Goal: Task Accomplishment & Management: Manage account settings

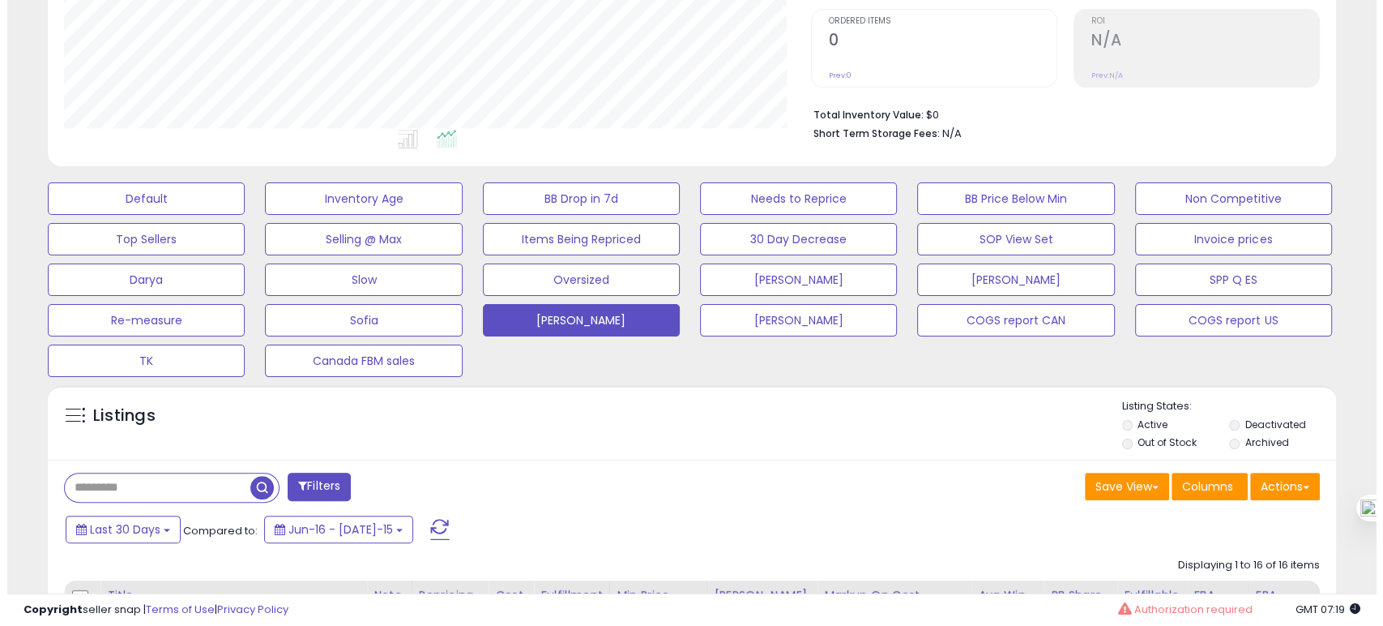
scroll to position [360, 0]
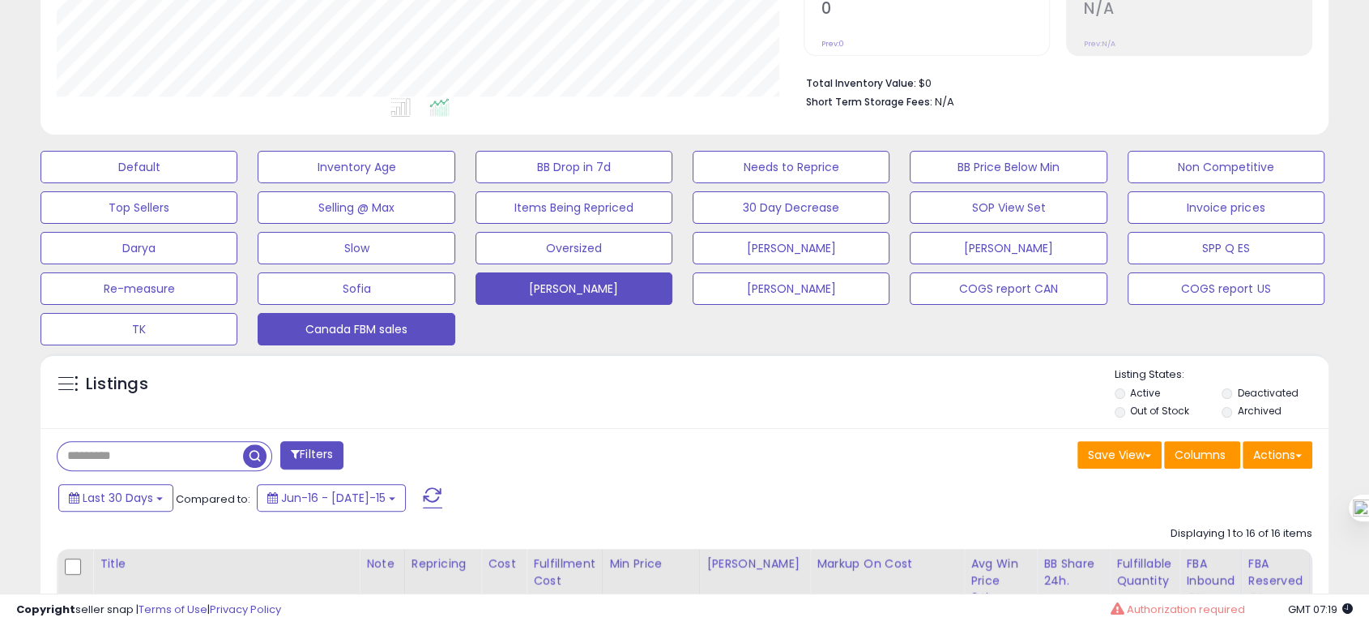
click at [237, 183] on button "Canada FBM sales" at bounding box center [139, 167] width 197 height 32
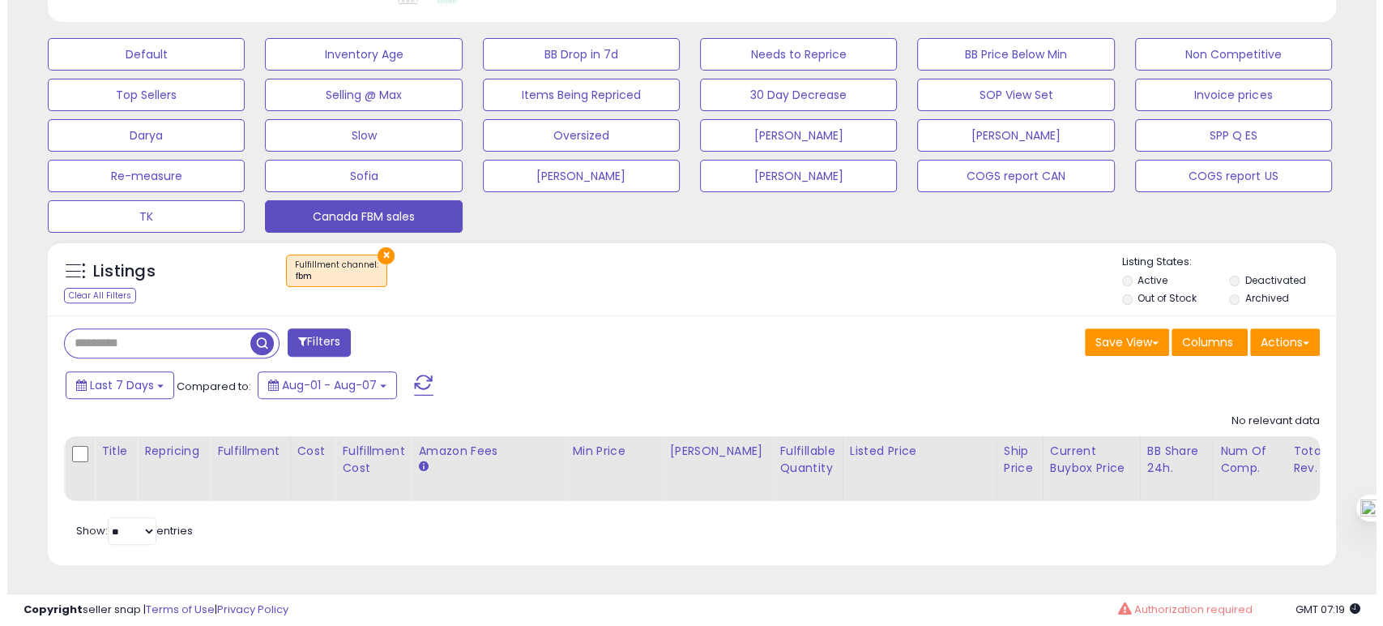
scroll to position [486, 0]
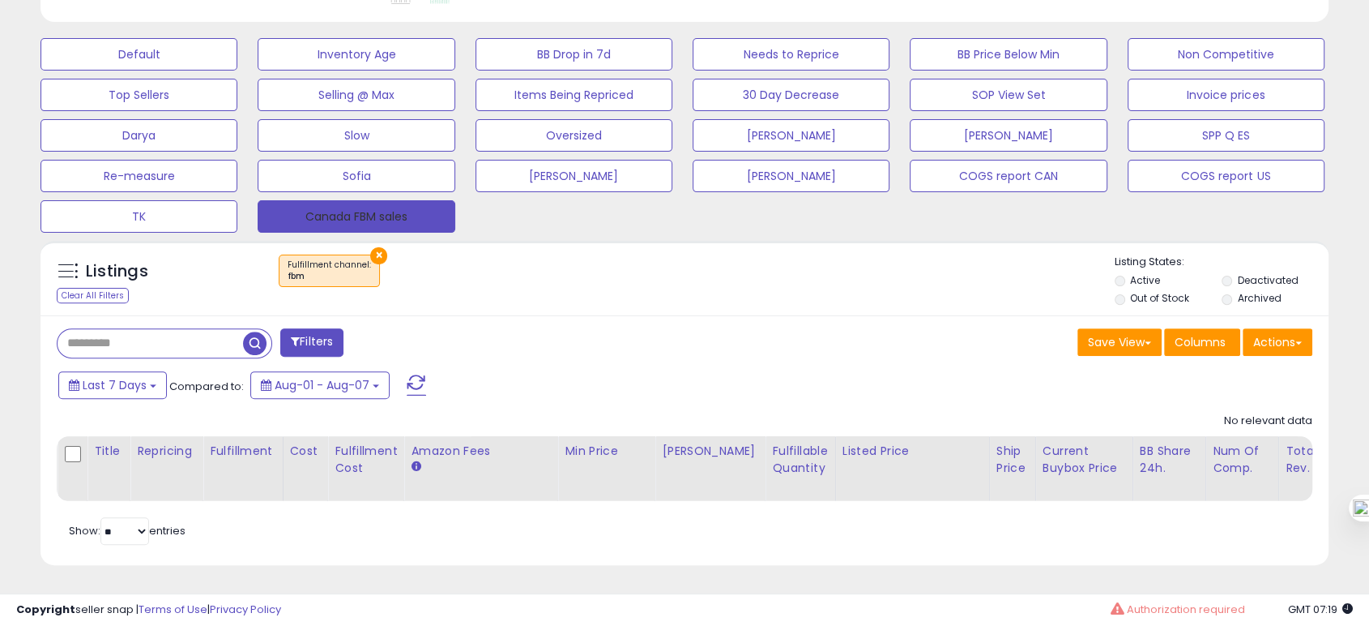
click at [341, 215] on button "Canada FBM sales" at bounding box center [356, 216] width 197 height 32
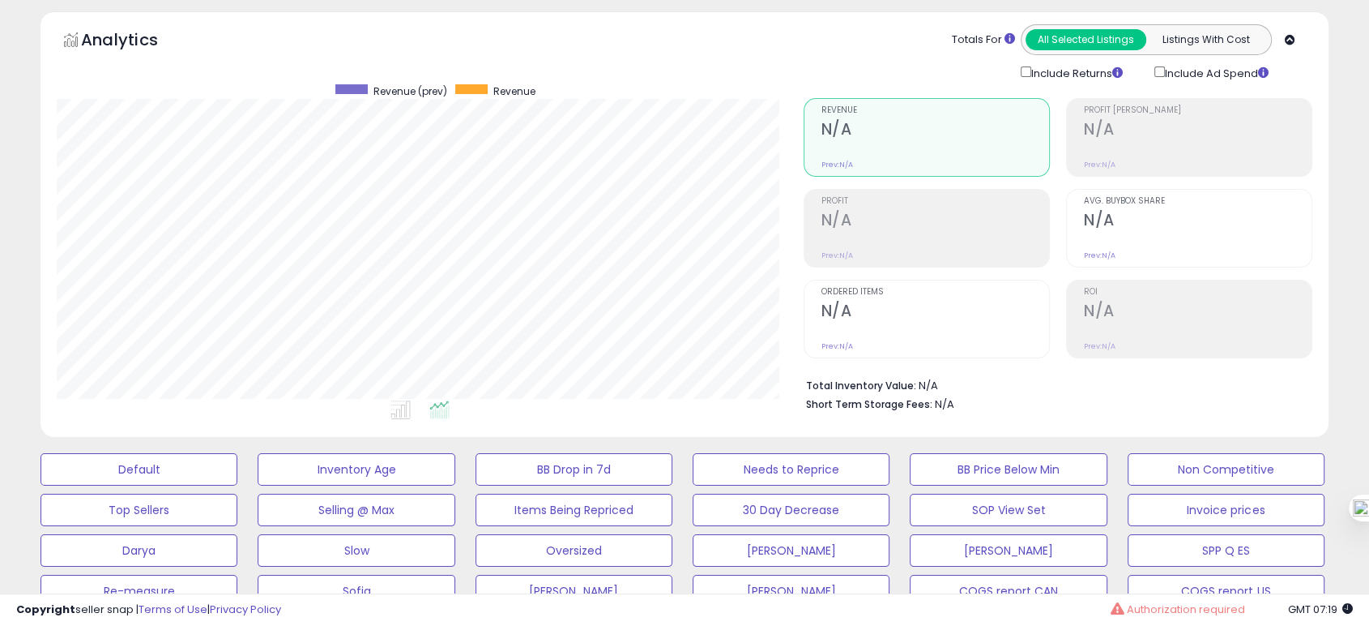
scroll to position [0, 0]
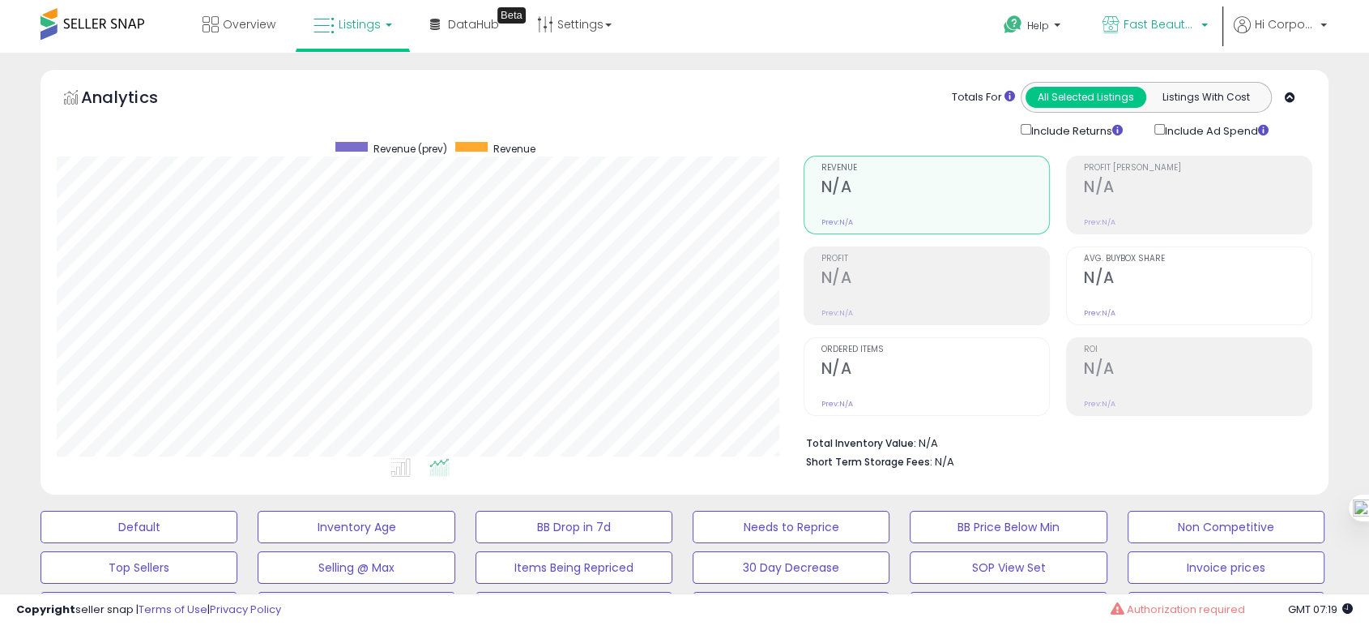
click at [1133, 49] on link "Fast Beauty ([GEOGRAPHIC_DATA])" at bounding box center [1156, 26] width 130 height 53
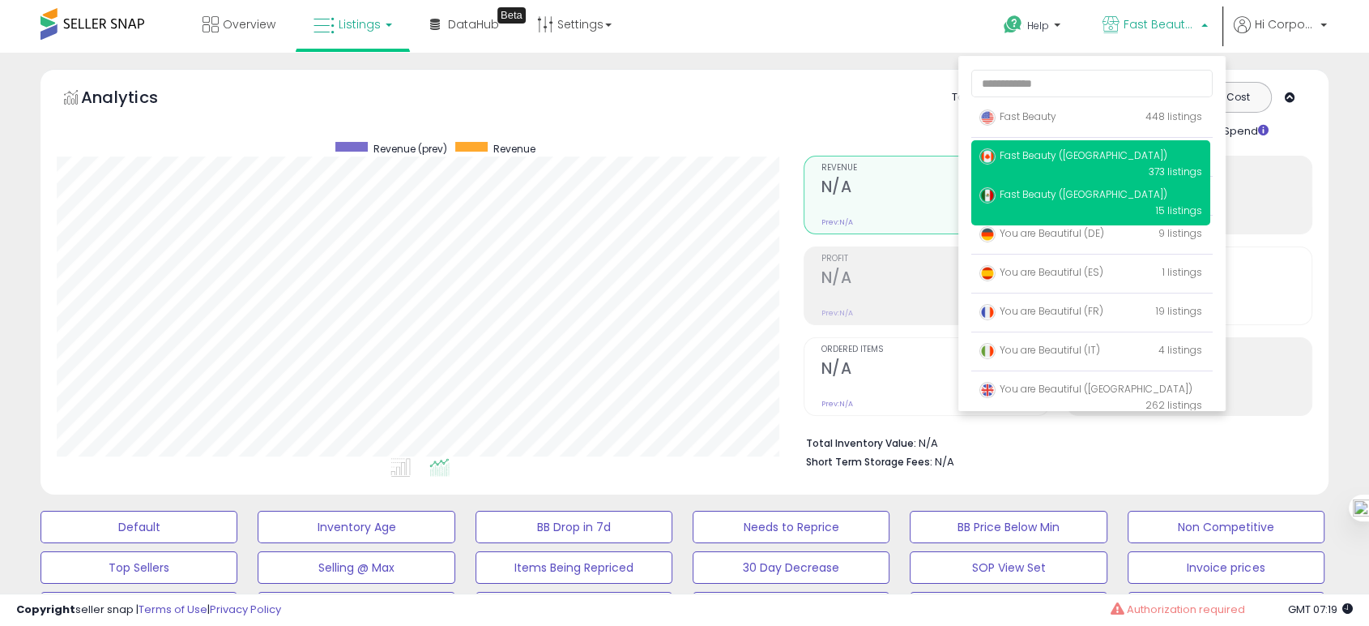
click at [1090, 157] on span "Fast Beauty ([GEOGRAPHIC_DATA])" at bounding box center [1074, 155] width 188 height 14
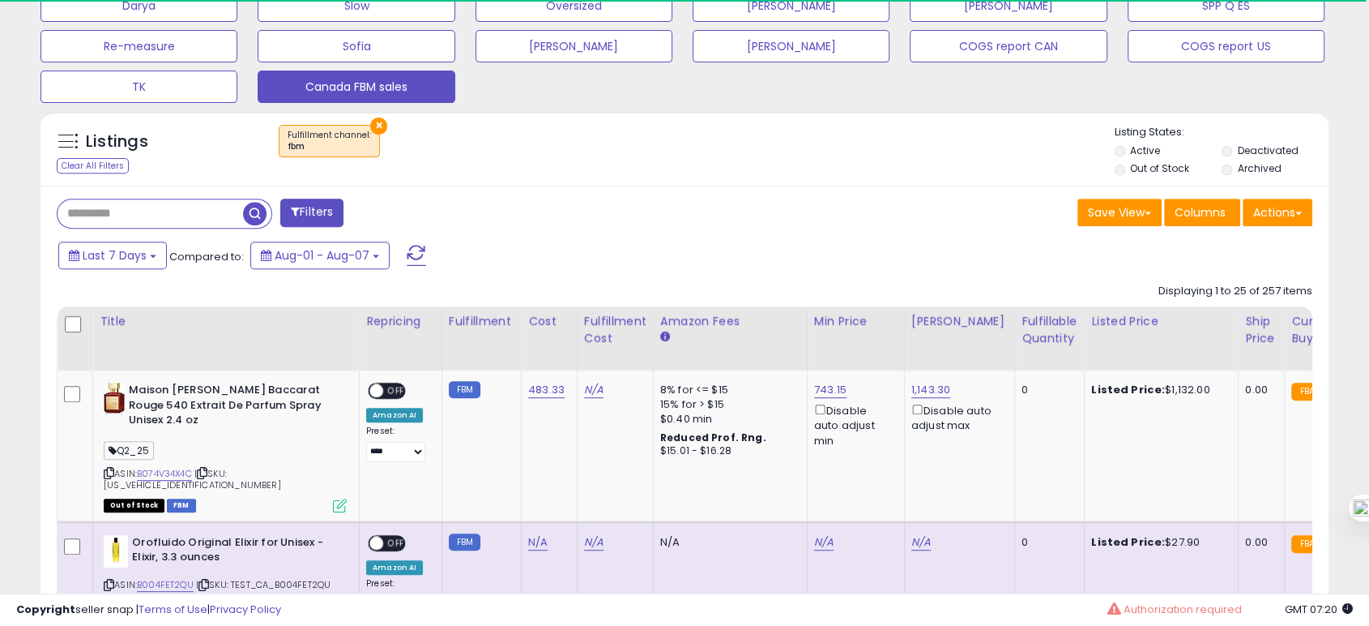
scroll to position [630, 0]
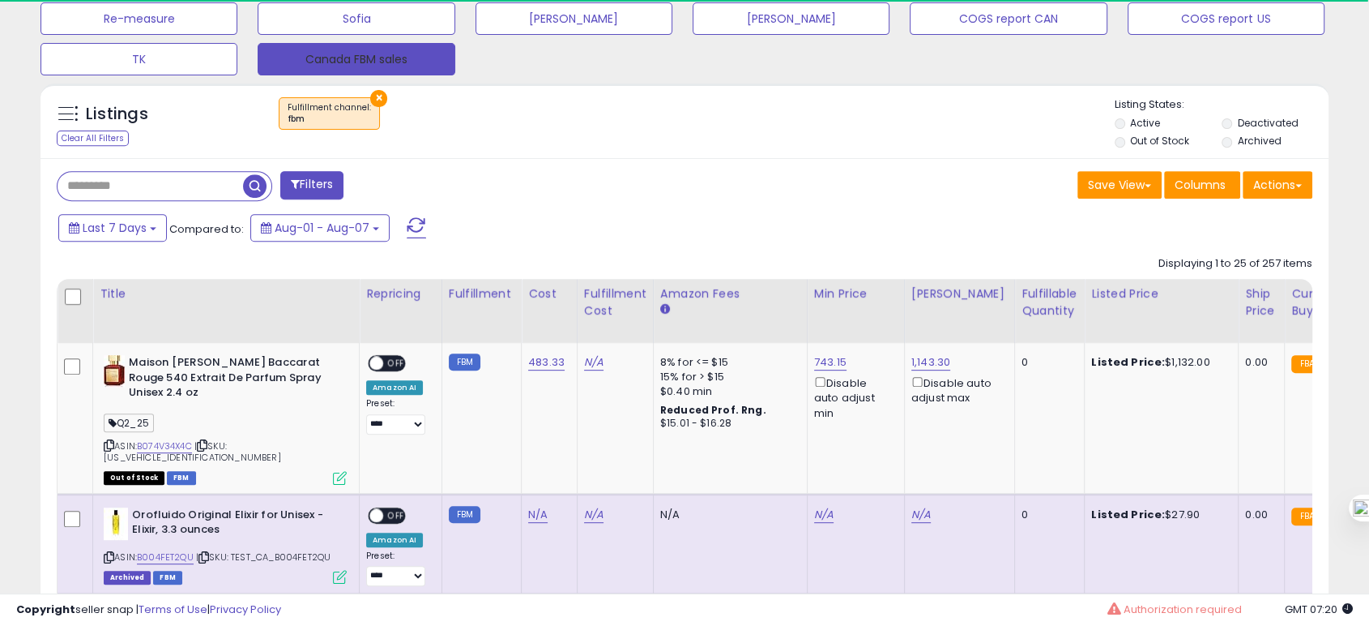
click at [388, 58] on button "Canada FBM sales" at bounding box center [356, 59] width 197 height 32
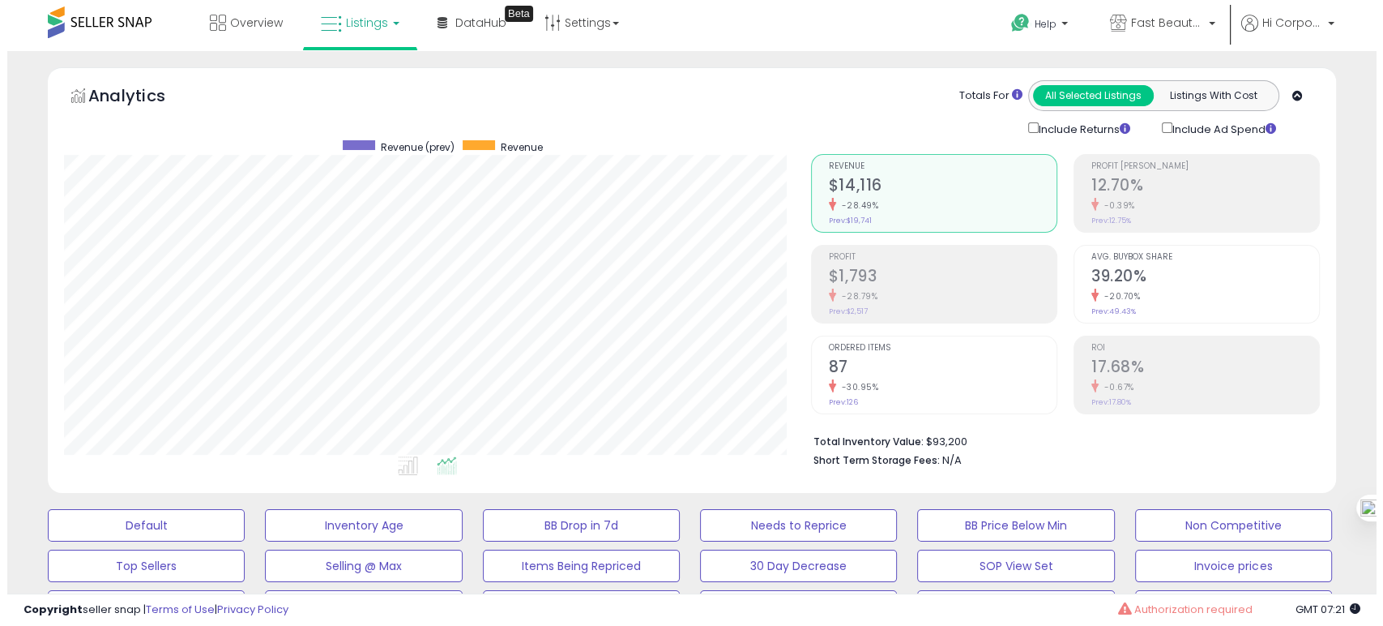
scroll to position [0, 0]
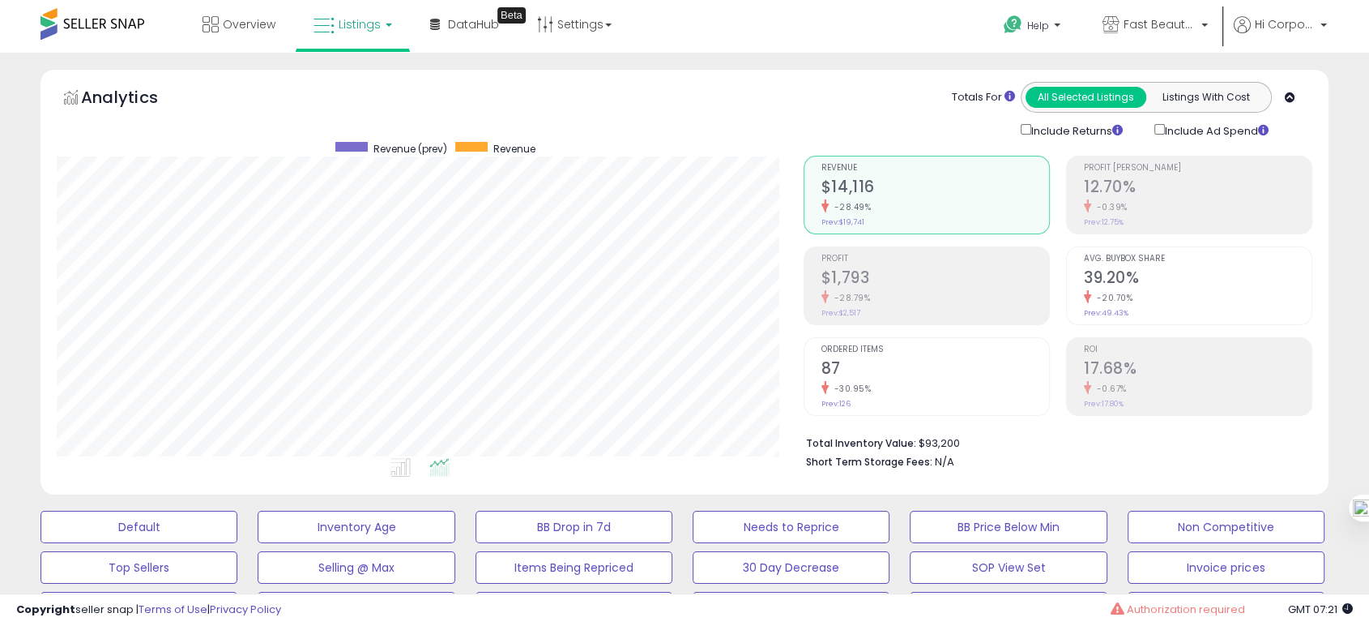
click at [908, 355] on div "Ordered Items 87 -30.95% Prev: 126" at bounding box center [936, 374] width 228 height 73
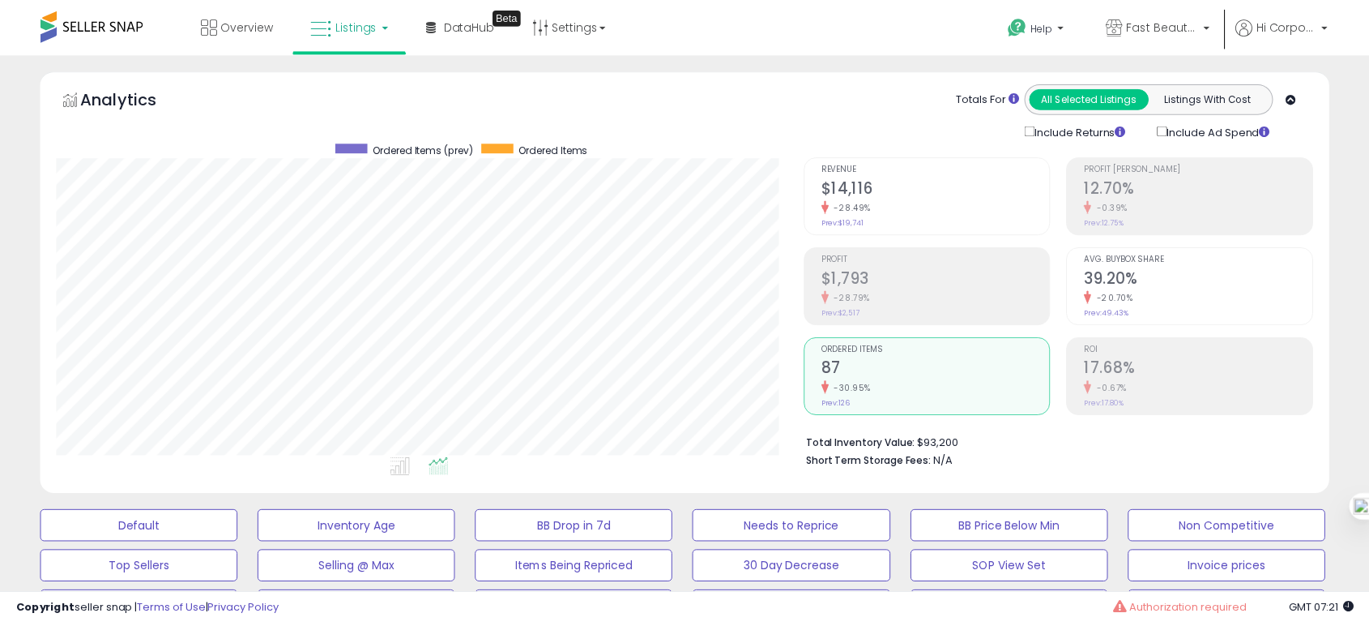
scroll to position [809929, 809514]
